Goal: Task Accomplishment & Management: Use online tool/utility

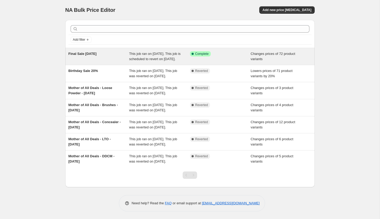
click at [89, 54] on span "Final Sale [DATE]" at bounding box center [82, 54] width 28 height 4
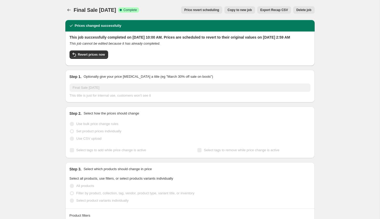
select select "collection"
click at [201, 8] on button "Price revert scheduling" at bounding box center [201, 9] width 41 height 7
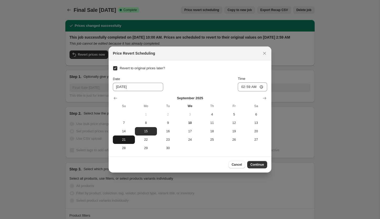
click at [124, 140] on span "21" at bounding box center [124, 139] width 18 height 4
type input "[DATE]"
click at [258, 164] on span "Continue" at bounding box center [257, 164] width 14 height 4
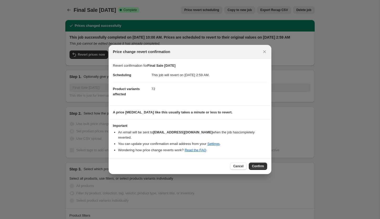
click at [258, 164] on span "Confirm" at bounding box center [258, 166] width 12 height 4
